Goal: Find specific page/section: Find specific page/section

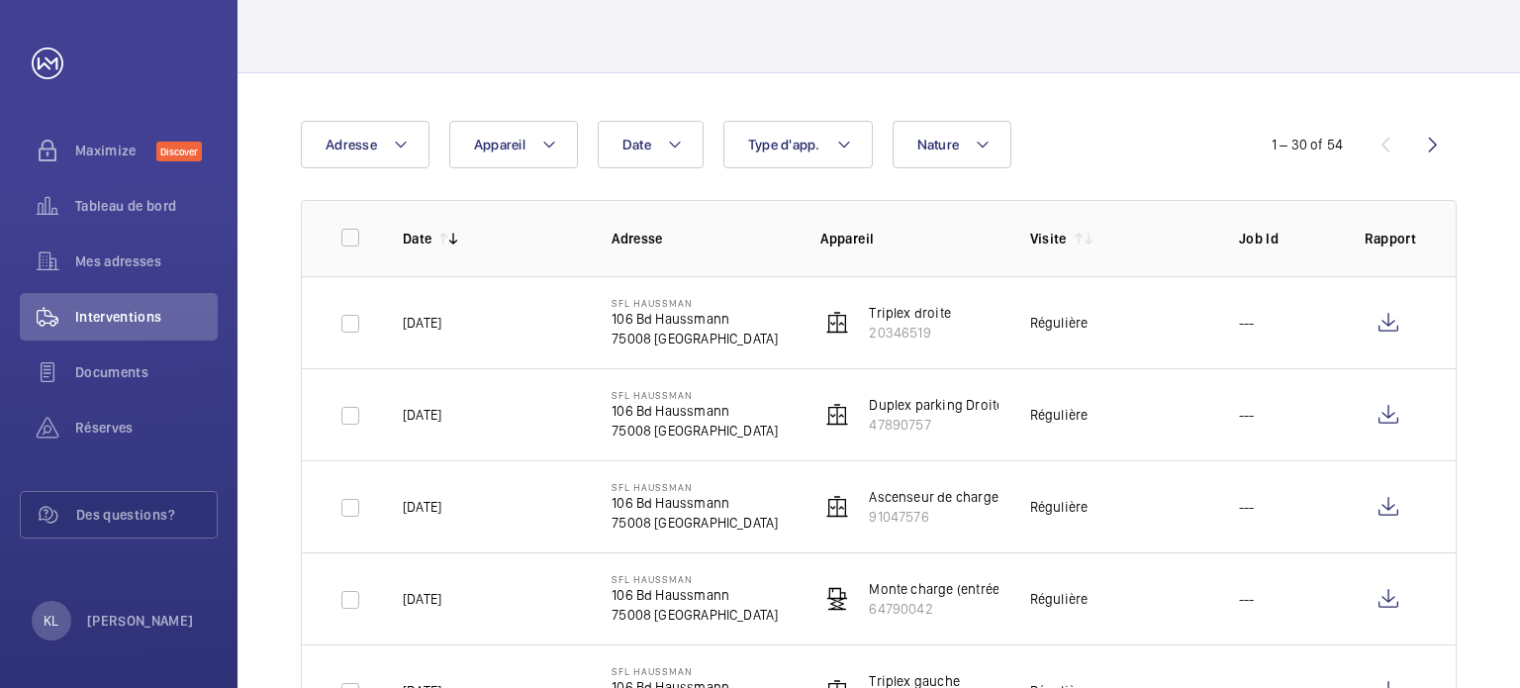
scroll to position [99, 0]
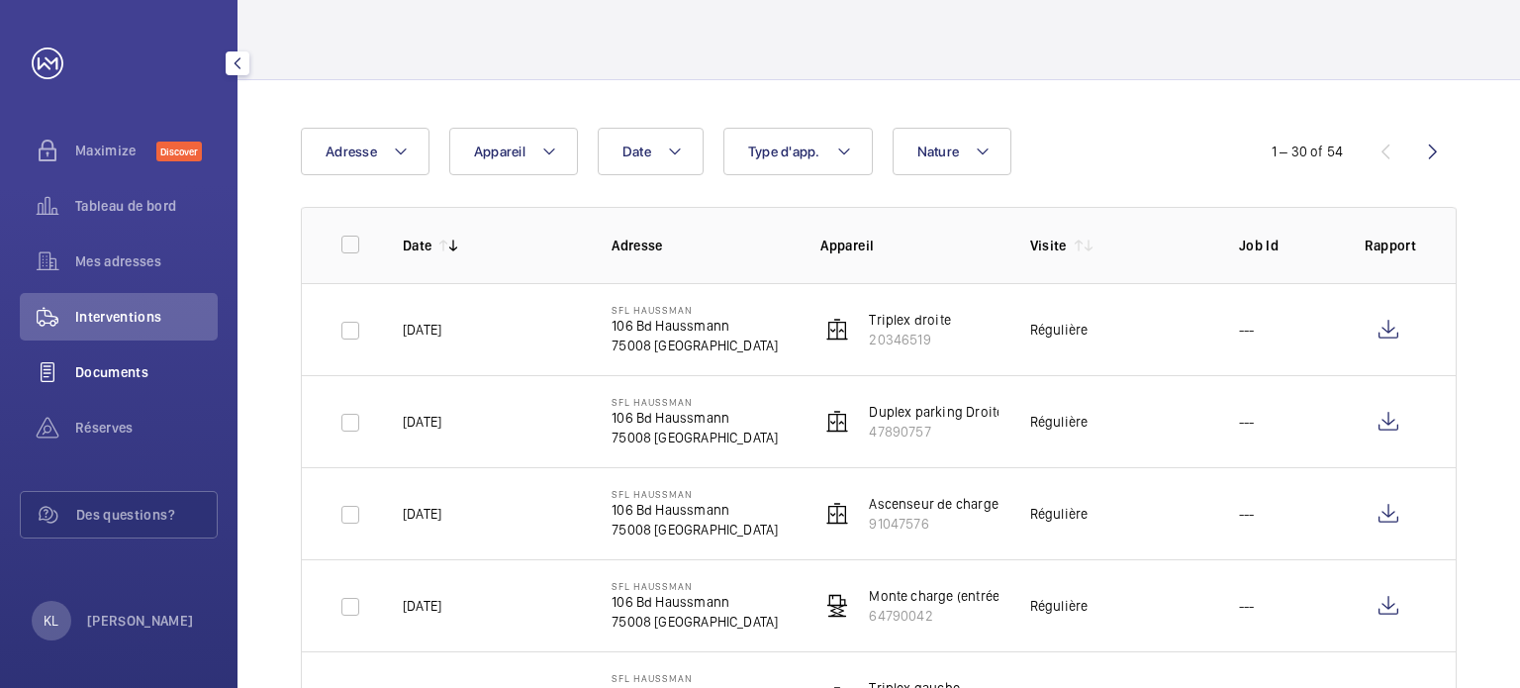
click at [139, 356] on div "Documents" at bounding box center [119, 371] width 198 height 47
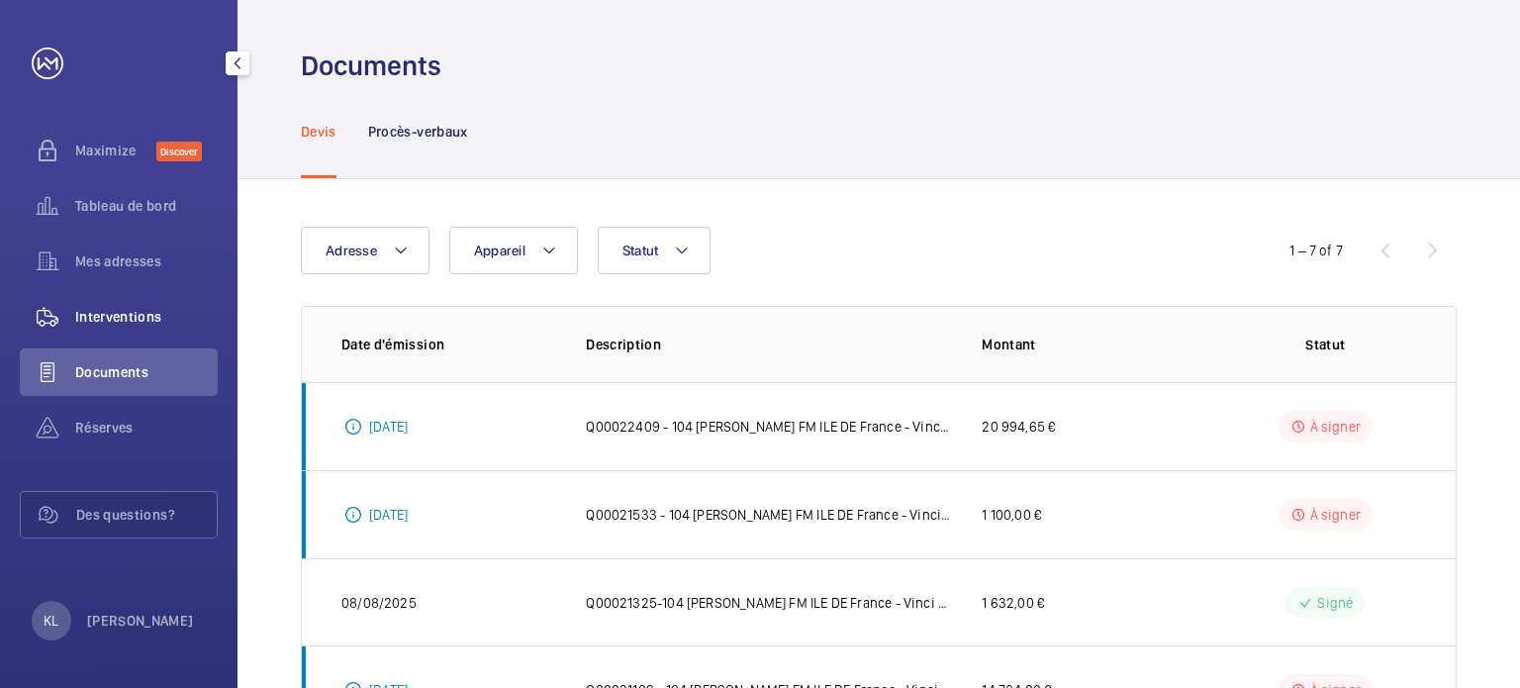
click at [138, 325] on span "Interventions" at bounding box center [146, 317] width 142 height 20
